Goal: Obtain resource: Obtain resource

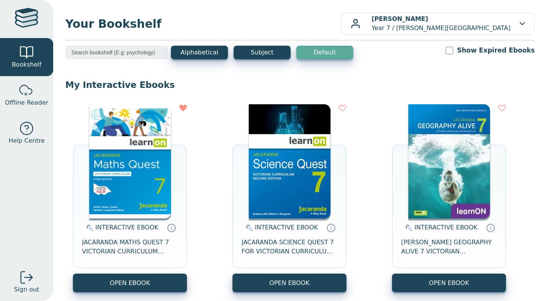
click at [280, 176] on img at bounding box center [290, 161] width 82 height 114
click at [314, 149] on img at bounding box center [290, 161] width 82 height 114
click at [313, 208] on img at bounding box center [290, 161] width 82 height 114
click at [296, 134] on img at bounding box center [290, 161] width 82 height 114
click at [295, 145] on img at bounding box center [290, 161] width 82 height 114
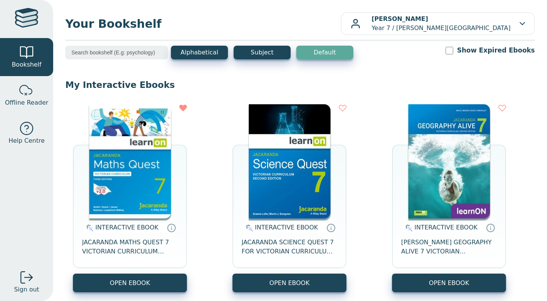
click at [298, 143] on img at bounding box center [290, 161] width 82 height 114
click at [296, 159] on img at bounding box center [290, 161] width 82 height 114
